Goal: Answer question/provide support

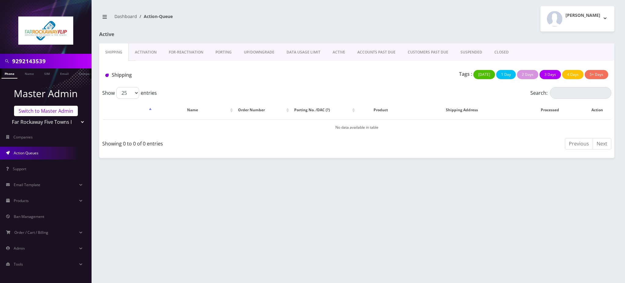
click at [35, 109] on link "Switch to Master Admin" at bounding box center [46, 111] width 64 height 10
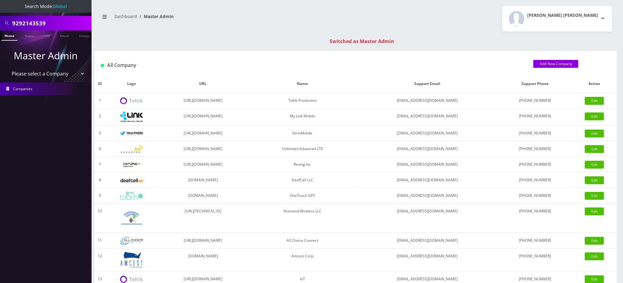
drag, startPoint x: 47, startPoint y: 24, endPoint x: 0, endPoint y: 1, distance: 52.4
click at [0, 1] on nav "Search Mode: Global 9292143539 Phone Name SIM Email Company Customer Master Adm…" at bounding box center [46, 141] width 92 height 283
paste input "6270801"
type input "9296270801"
click at [8, 37] on link "Phone" at bounding box center [10, 36] width 16 height 10
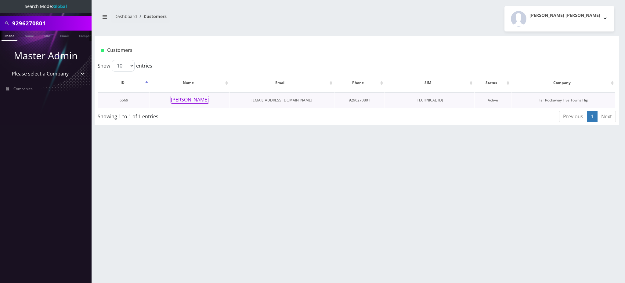
click at [191, 102] on button "peri Rosenblum" at bounding box center [190, 99] width 38 height 8
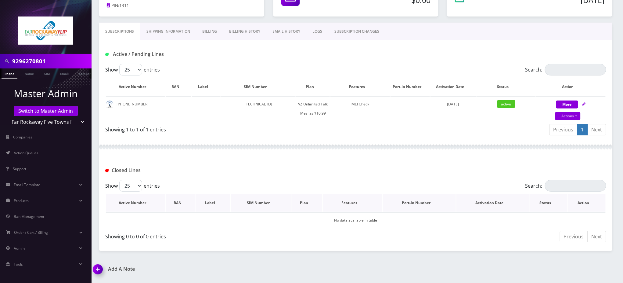
scroll to position [106, 0]
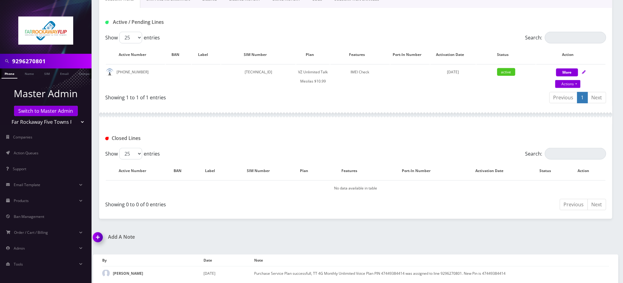
click at [100, 236] on img at bounding box center [99, 239] width 18 height 18
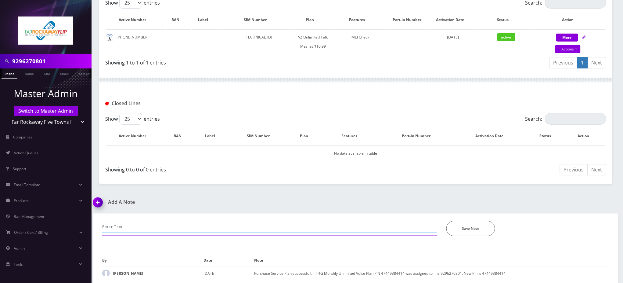
click at [149, 224] on input "text" at bounding box center [269, 227] width 335 height 12
paste input "Purchase Service Plan successfull, TT 4G Monthly Unlimited Voice Plan PIN 47833…"
type input "Purchase Service Plan successfull, TT 4G Monthly Unlimited Voice Plan PIN 47833…"
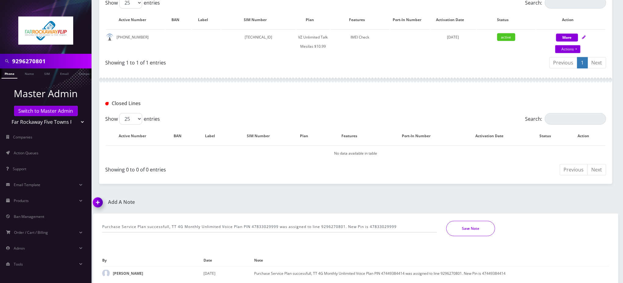
click at [481, 228] on button "Save Note" at bounding box center [470, 228] width 49 height 15
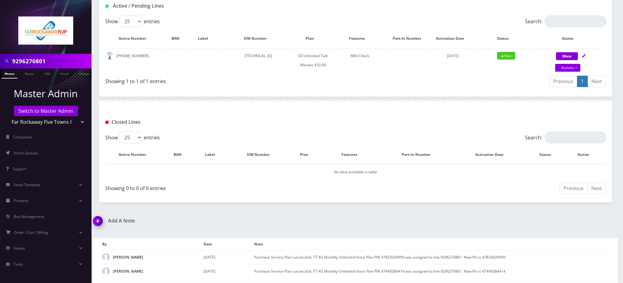
scroll to position [120, 0]
